Goal: Transaction & Acquisition: Purchase product/service

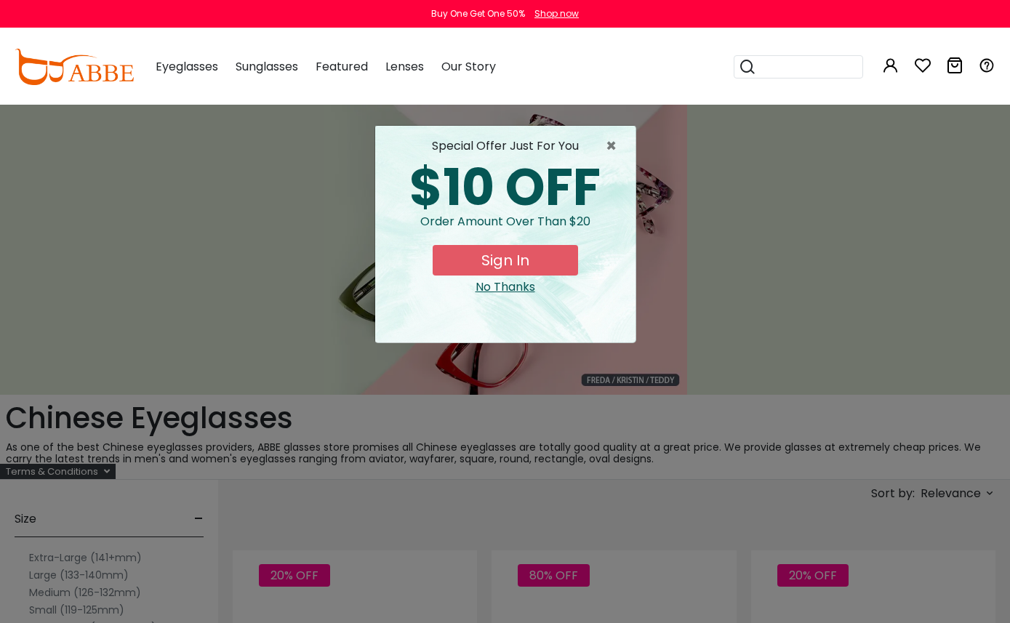
click at [610, 150] on span "×" at bounding box center [615, 145] width 18 height 17
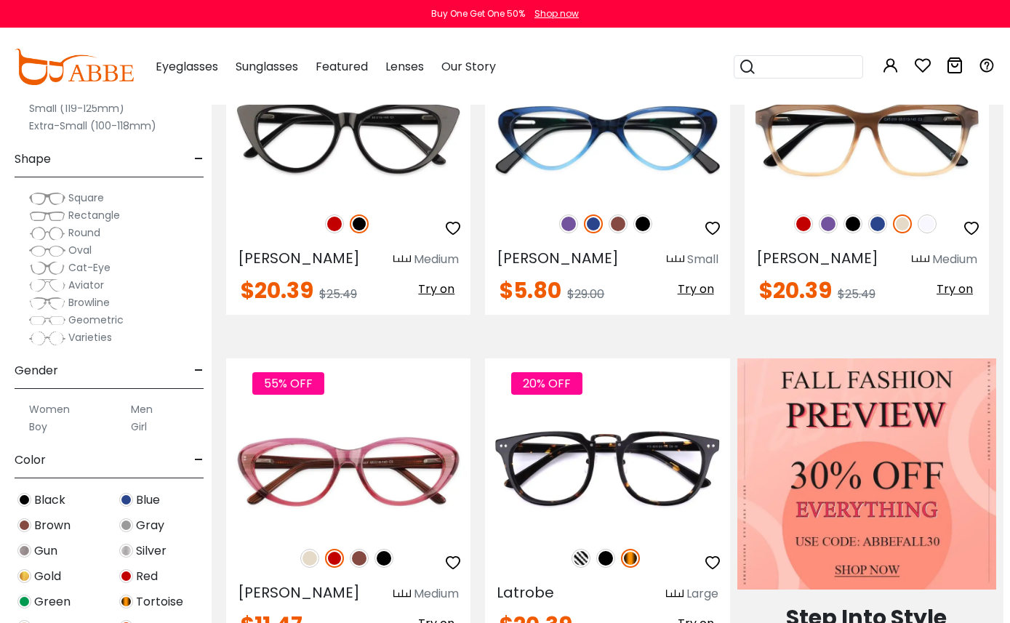
scroll to position [525, 6]
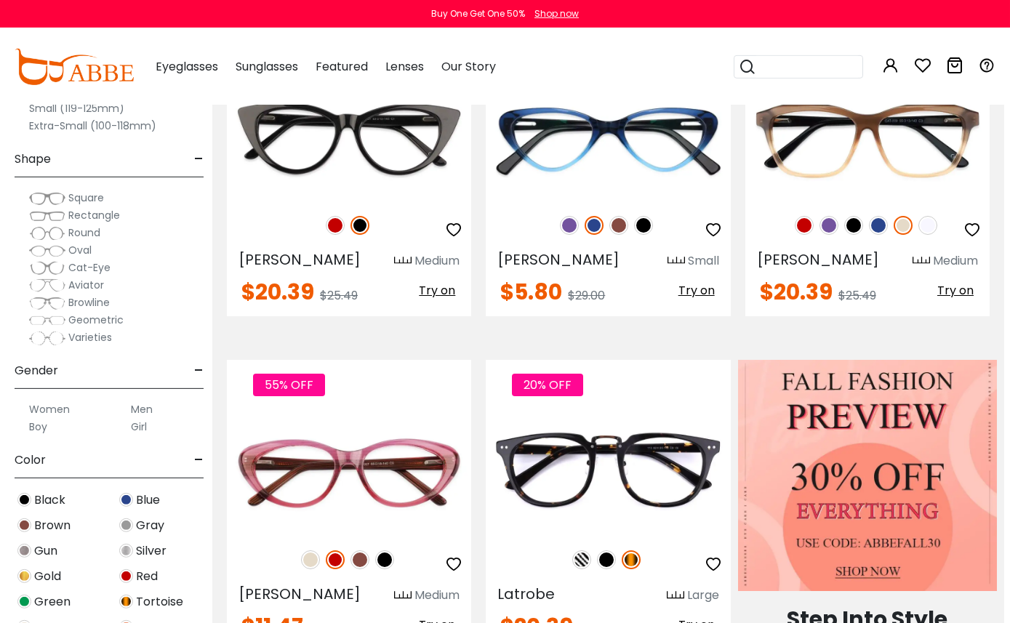
click at [145, 409] on label "Men" at bounding box center [142, 409] width 22 height 17
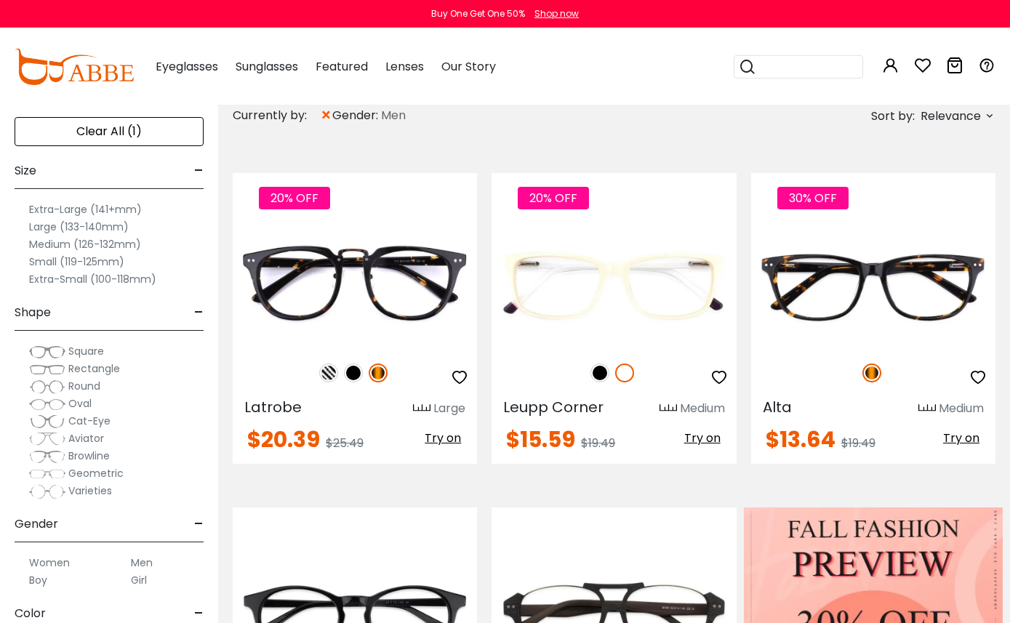
scroll to position [406, 0]
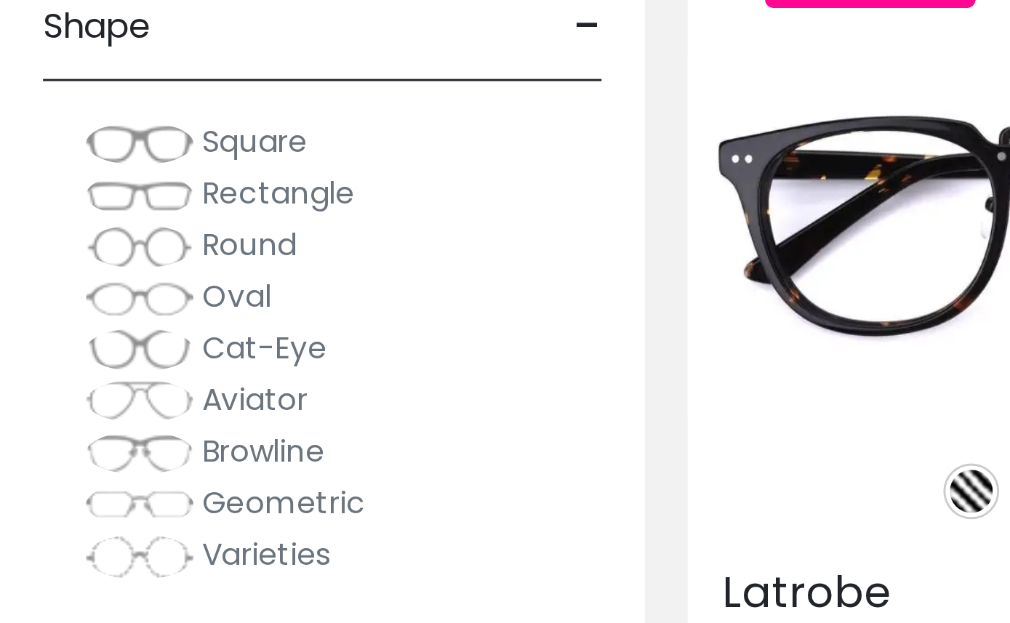
click at [97, 237] on span "Rectangle" at bounding box center [94, 244] width 52 height 15
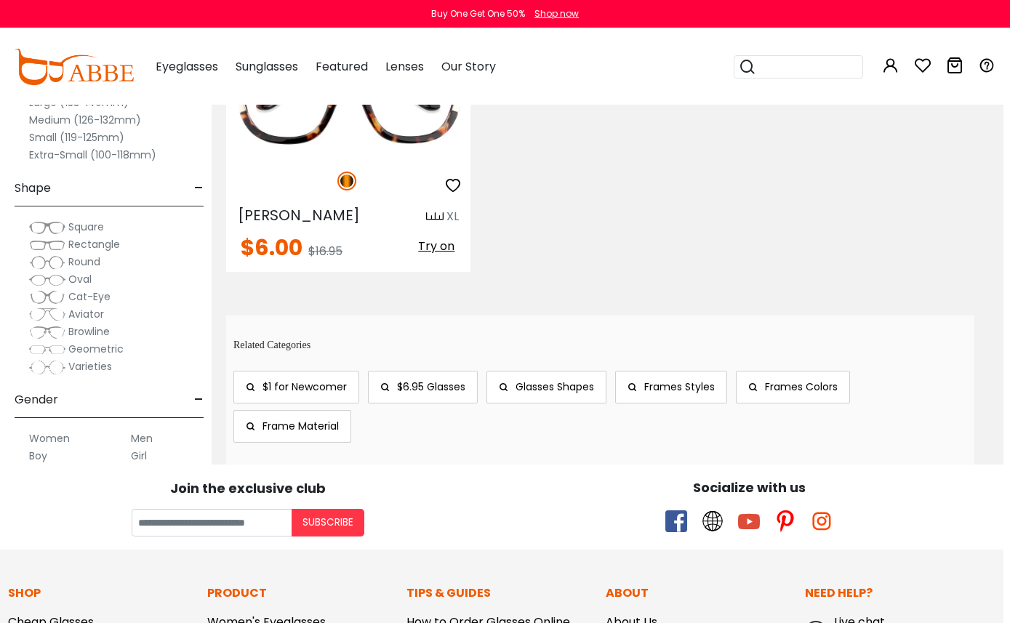
scroll to position [2614, 7]
click at [308, 417] on link "Frame Material" at bounding box center [292, 427] width 118 height 33
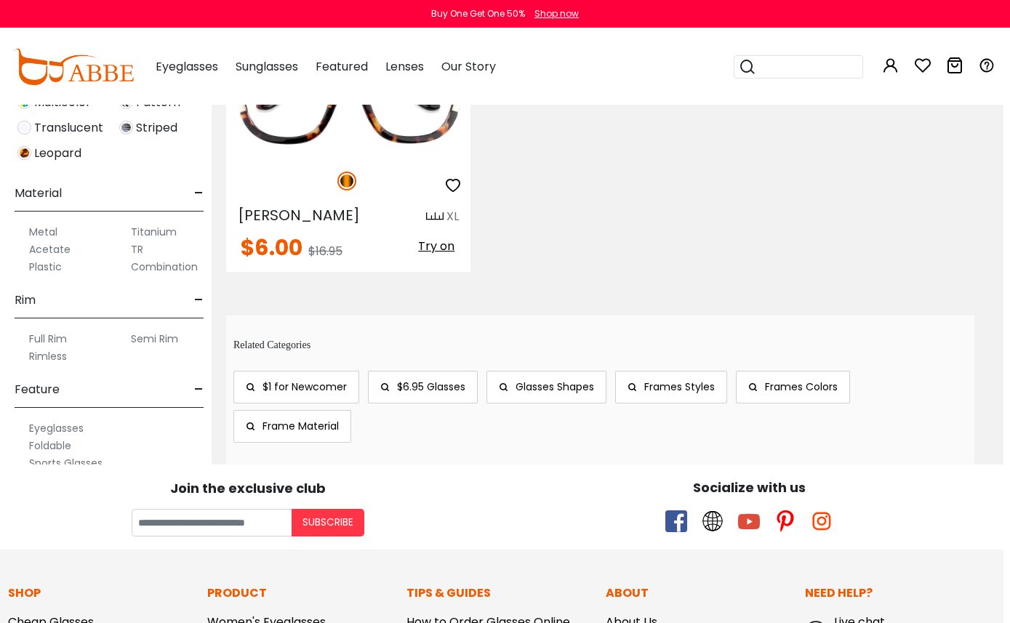
scroll to position [630, 0]
click at [54, 224] on label "Metal" at bounding box center [43, 232] width 28 height 17
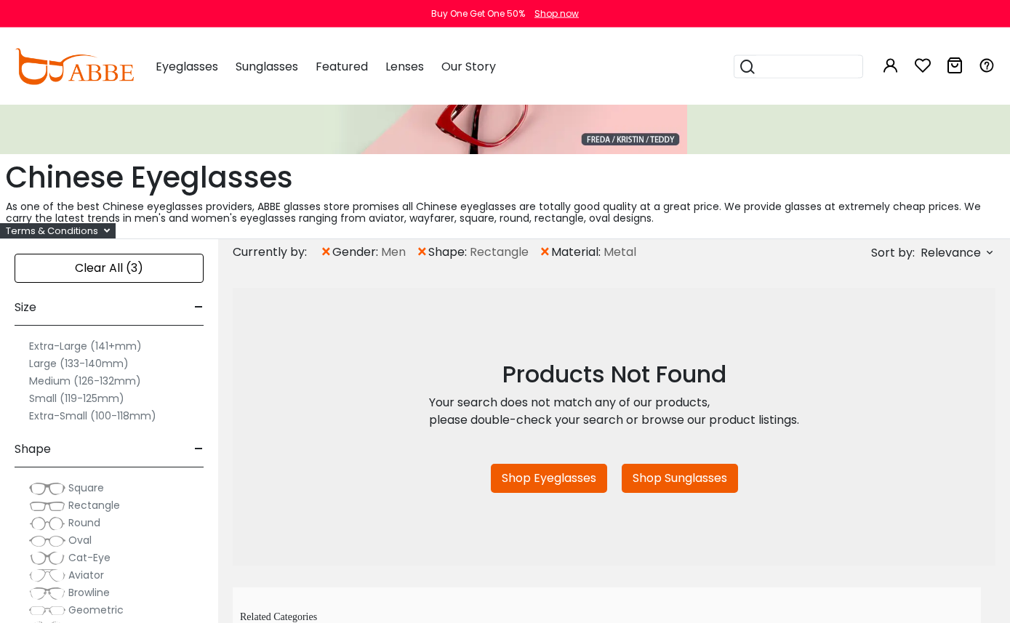
scroll to position [241, 0]
click at [418, 253] on span "×" at bounding box center [422, 252] width 12 height 26
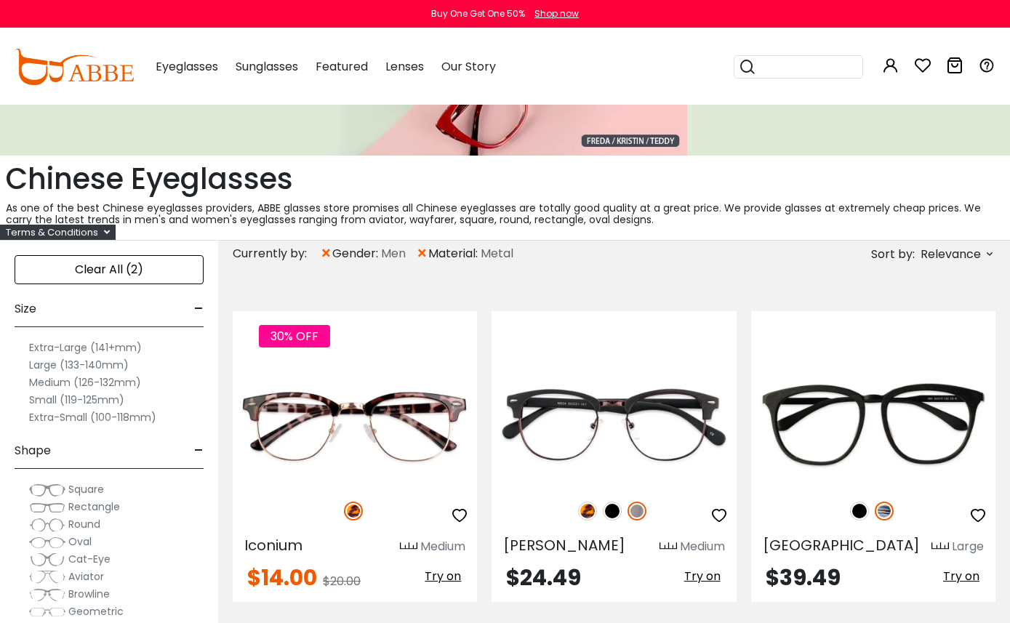
scroll to position [239, 0]
